Goal: Task Accomplishment & Management: Manage account settings

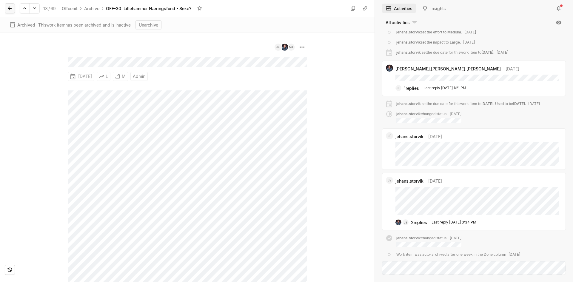
click at [9, 7] on icon at bounding box center [10, 9] width 4 height 4
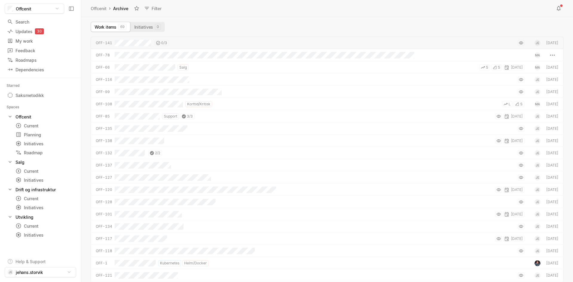
scroll to position [242, 489]
click at [40, 168] on div "Current" at bounding box center [34, 171] width 36 height 6
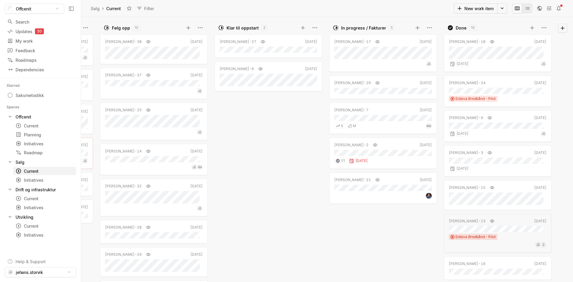
scroll to position [0, 91]
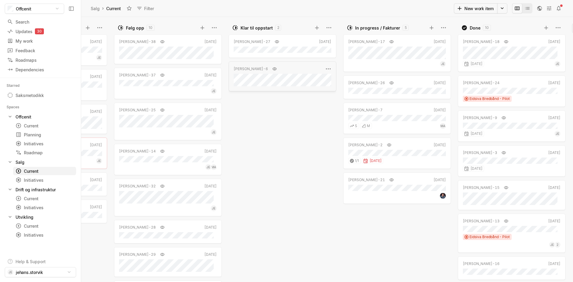
click at [269, 73] on div "[PERSON_NAME]-6 [DATE]" at bounding box center [282, 76] width 108 height 30
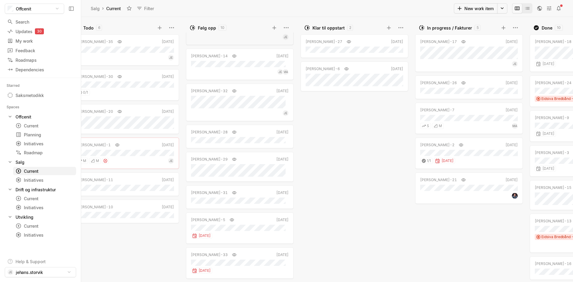
scroll to position [96, 0]
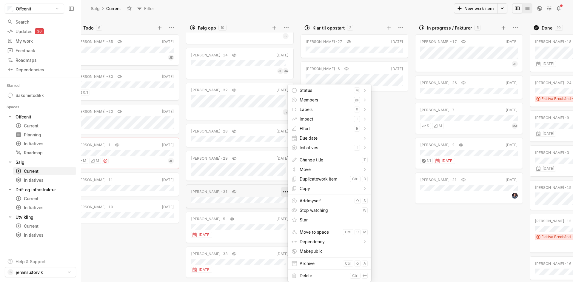
click at [284, 193] on html "Offcenit Search / Updates 30 g then u My work = Feedback g then f Roadmaps g th…" at bounding box center [286, 141] width 573 height 282
click at [308, 275] on span "Delete" at bounding box center [323, 276] width 48 height 10
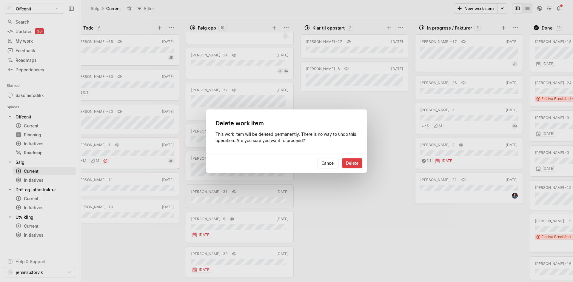
click at [351, 165] on button "Delete" at bounding box center [352, 163] width 20 height 10
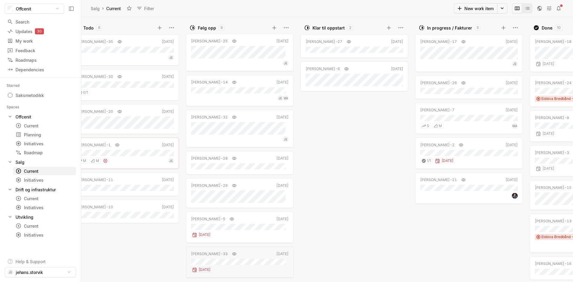
scroll to position [0, 0]
